Goal: Task Accomplishment & Management: Manage account settings

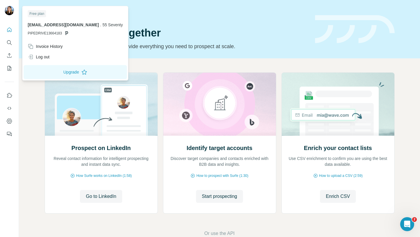
click at [44, 15] on div "Free plan" at bounding box center [37, 13] width 18 height 7
click at [43, 15] on div "Free plan" at bounding box center [37, 13] width 18 height 7
click at [60, 47] on div "Invoice History" at bounding box center [45, 46] width 35 height 6
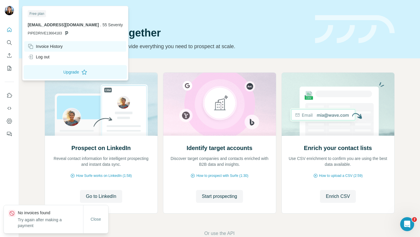
click at [60, 47] on div "Invoice History" at bounding box center [45, 46] width 35 height 6
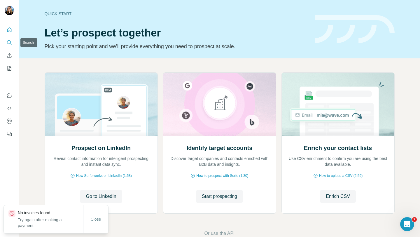
click at [11, 41] on icon "Search" at bounding box center [9, 43] width 6 height 6
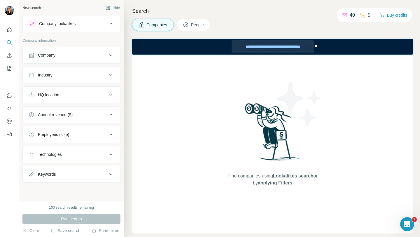
click at [280, 47] on div "**********" at bounding box center [273, 46] width 82 height 13
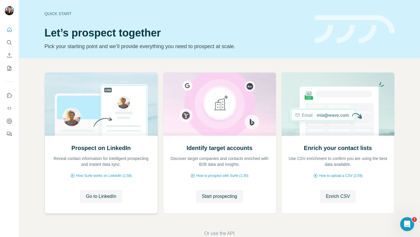
scroll to position [14, 0]
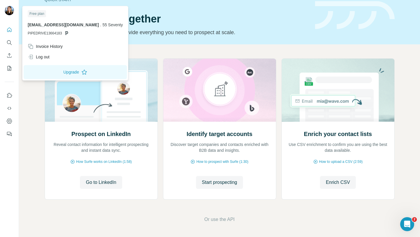
click at [40, 13] on div "Free plan" at bounding box center [37, 13] width 18 height 7
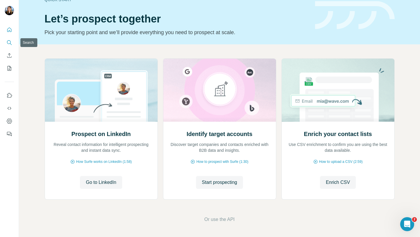
click at [10, 45] on icon "Search" at bounding box center [9, 43] width 6 height 6
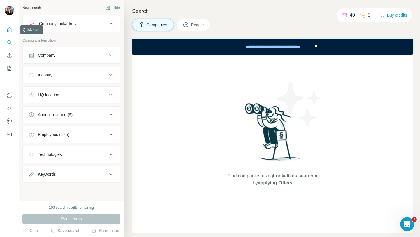
click at [7, 31] on icon "Quick start" at bounding box center [9, 30] width 6 height 6
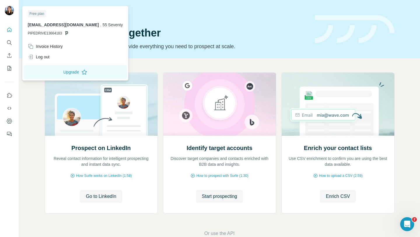
click at [8, 11] on img at bounding box center [9, 10] width 9 height 9
click at [44, 30] on div "macy@55seventy.com . 55 Seventy PIPEDRIVE13664183" at bounding box center [75, 29] width 95 height 14
click at [10, 67] on icon "My lists" at bounding box center [9, 68] width 6 height 6
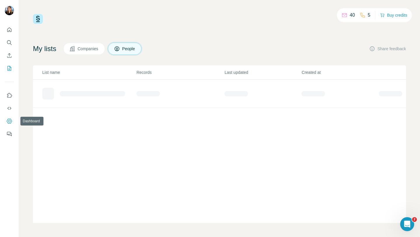
click at [12, 120] on button "Dashboard" at bounding box center [9, 121] width 9 height 10
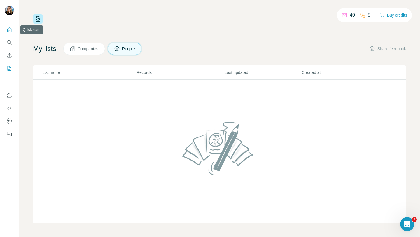
click at [9, 32] on icon "Quick start" at bounding box center [9, 30] width 6 height 6
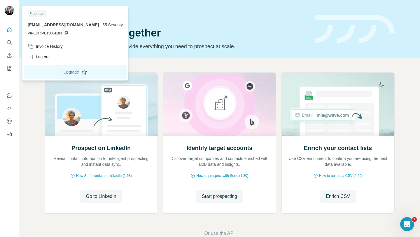
click at [49, 70] on button "Upgrade" at bounding box center [75, 72] width 103 height 14
click at [51, 46] on div "Invoice History" at bounding box center [45, 46] width 35 height 6
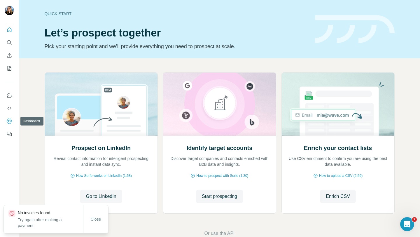
click at [13, 122] on button "Dashboard" at bounding box center [9, 121] width 9 height 10
